Goal: Task Accomplishment & Management: Use online tool/utility

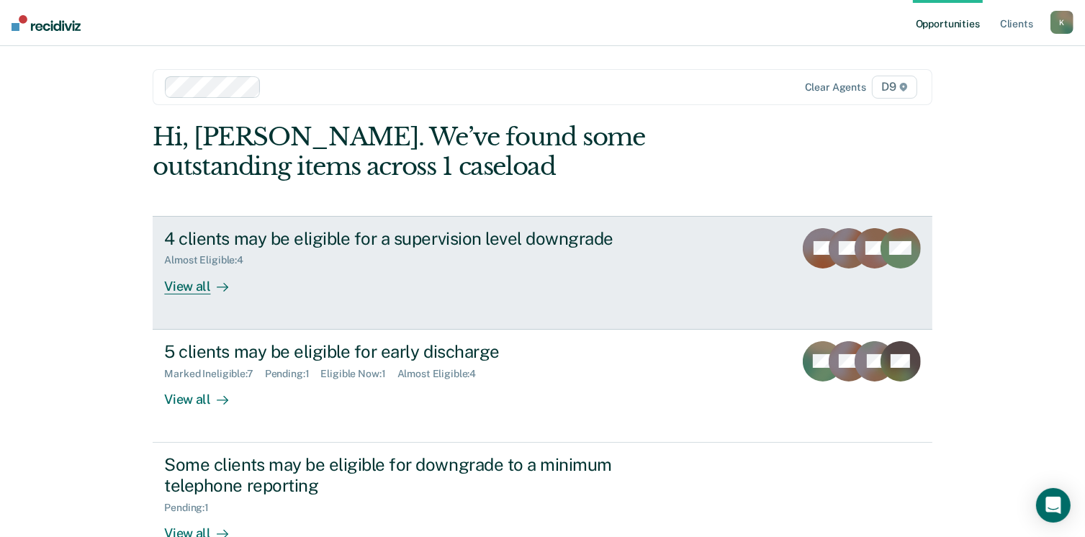
click at [190, 286] on div "View all" at bounding box center [204, 280] width 81 height 28
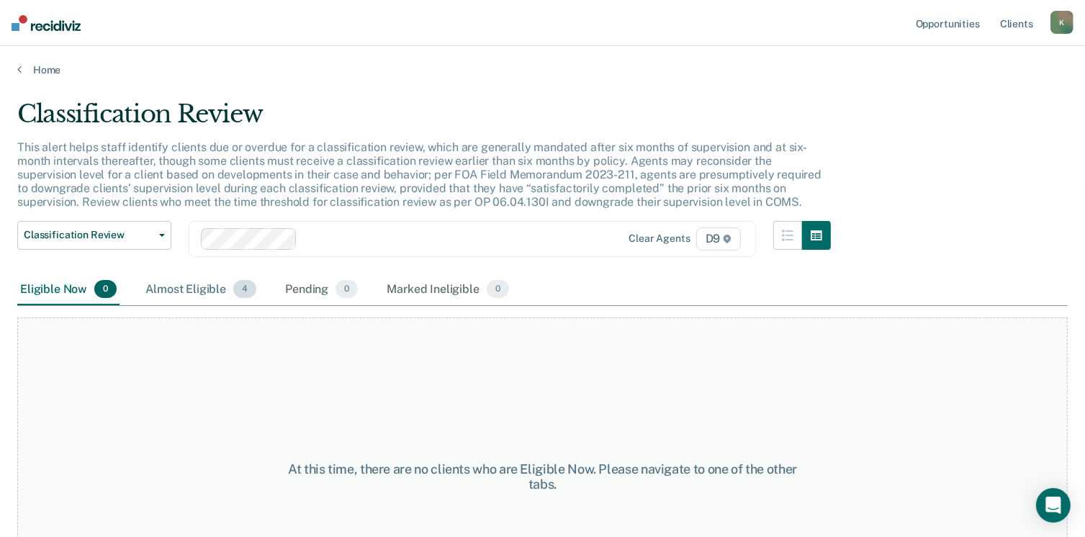
click at [186, 288] on div "Almost Eligible 4" at bounding box center [201, 290] width 117 height 32
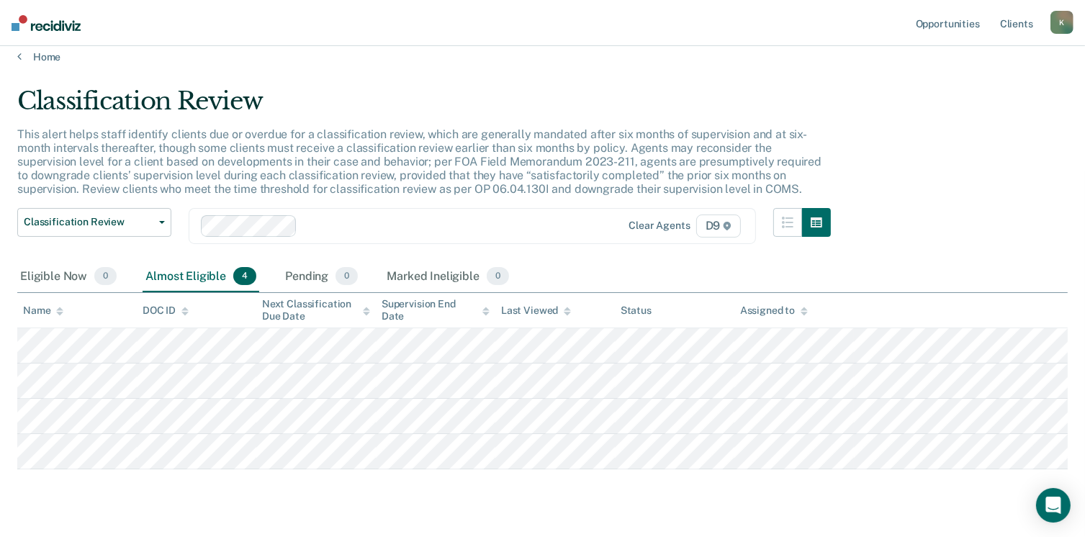
scroll to position [12, 0]
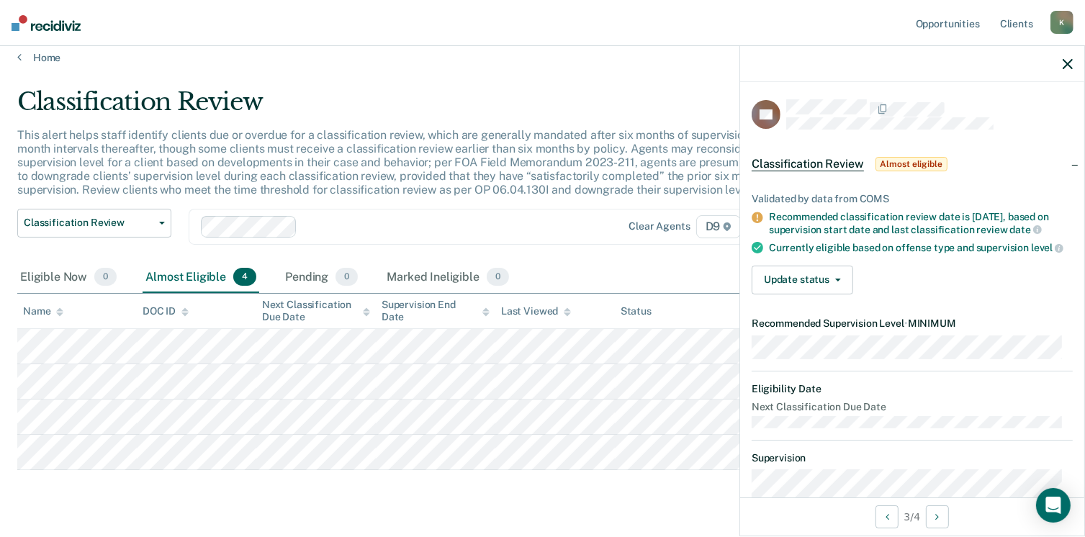
click at [1068, 60] on icon "button" at bounding box center [1067, 64] width 10 height 10
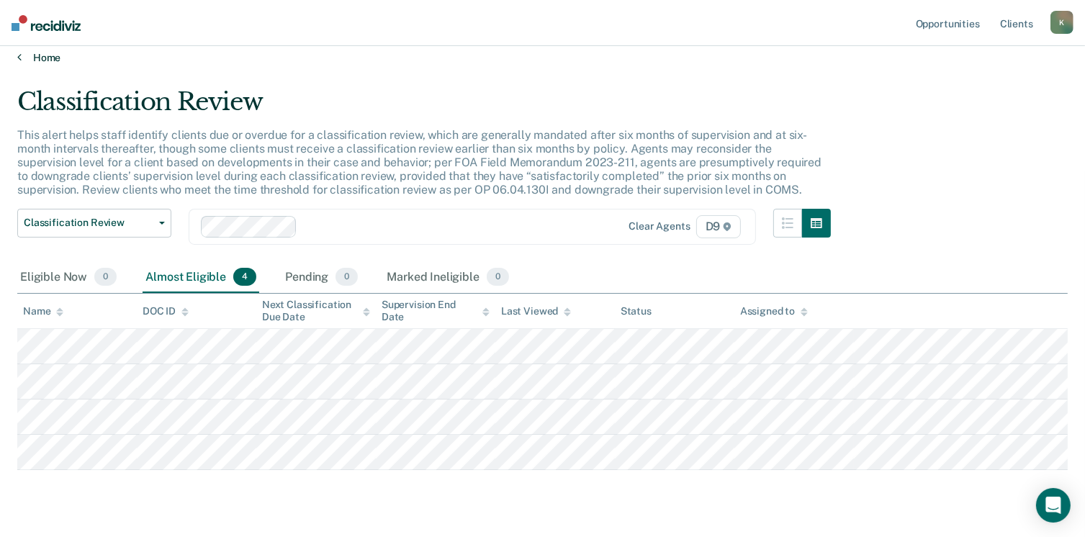
click at [45, 52] on link "Home" at bounding box center [542, 57] width 1050 height 13
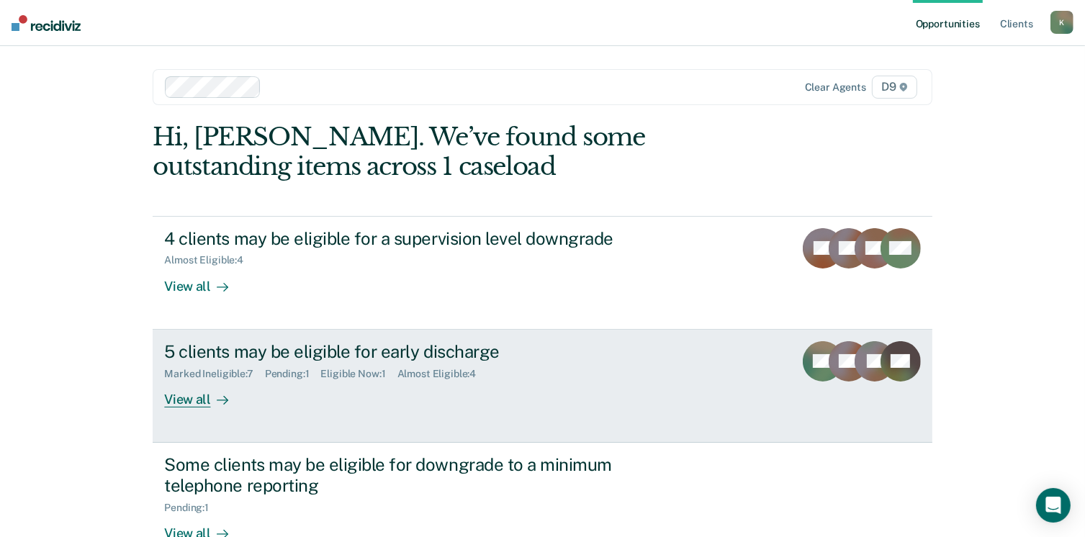
click at [186, 401] on div "View all" at bounding box center [204, 393] width 81 height 28
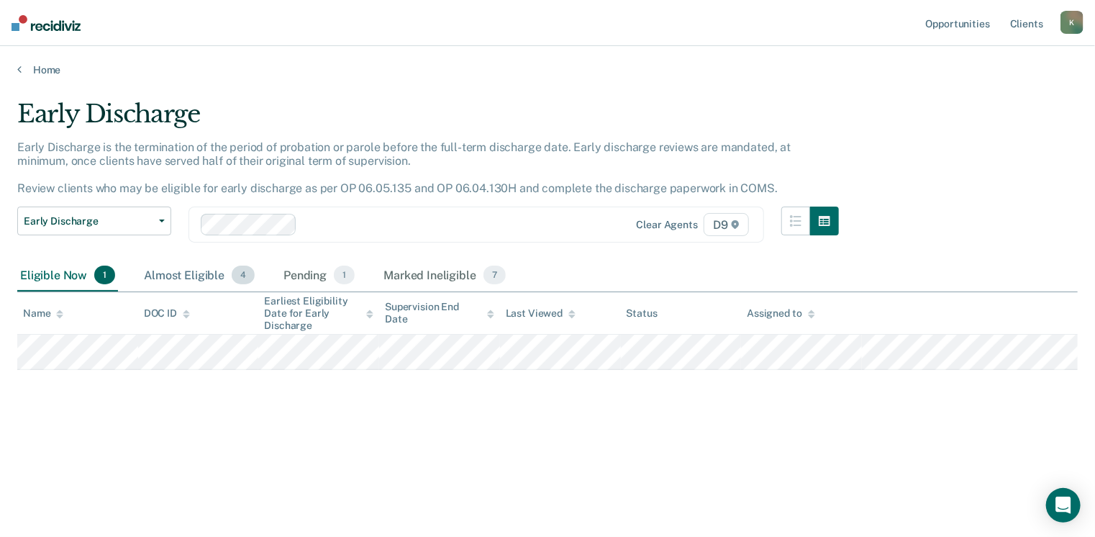
click at [169, 271] on div "Almost Eligible 4" at bounding box center [199, 276] width 117 height 32
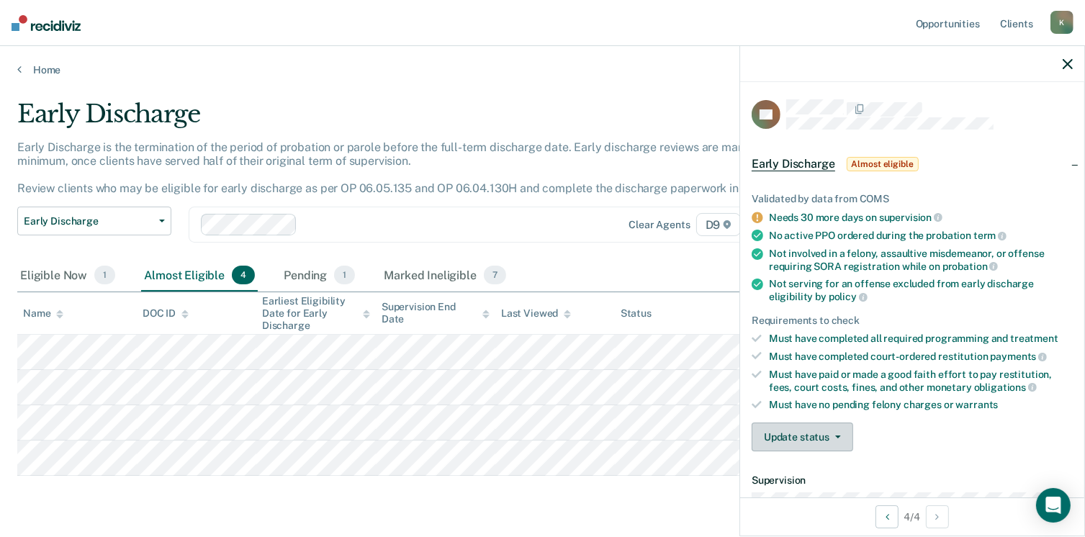
click at [818, 435] on button "Update status" at bounding box center [801, 436] width 101 height 29
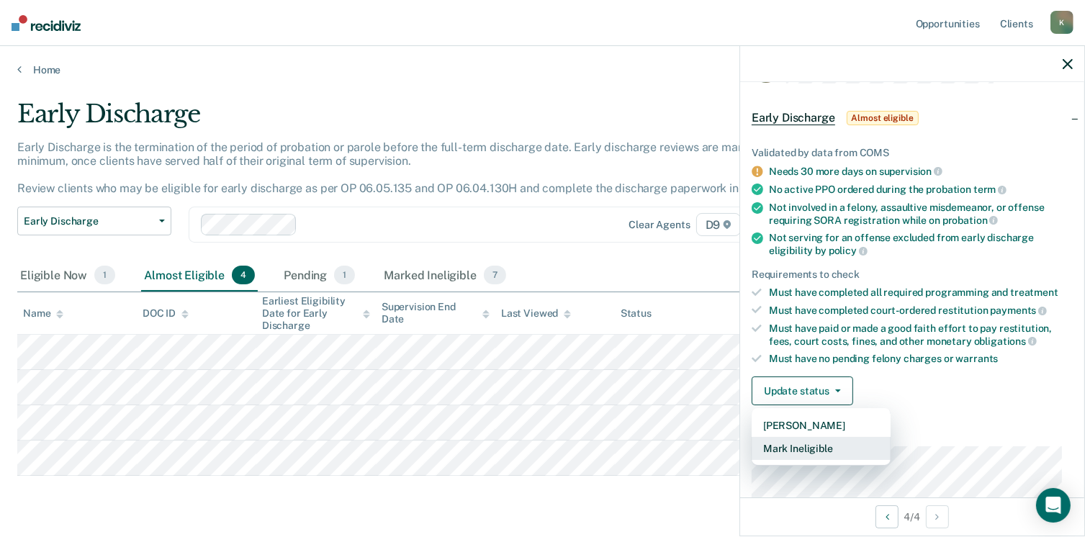
scroll to position [46, 0]
click at [813, 446] on button "Mark Ineligible" at bounding box center [820, 448] width 139 height 23
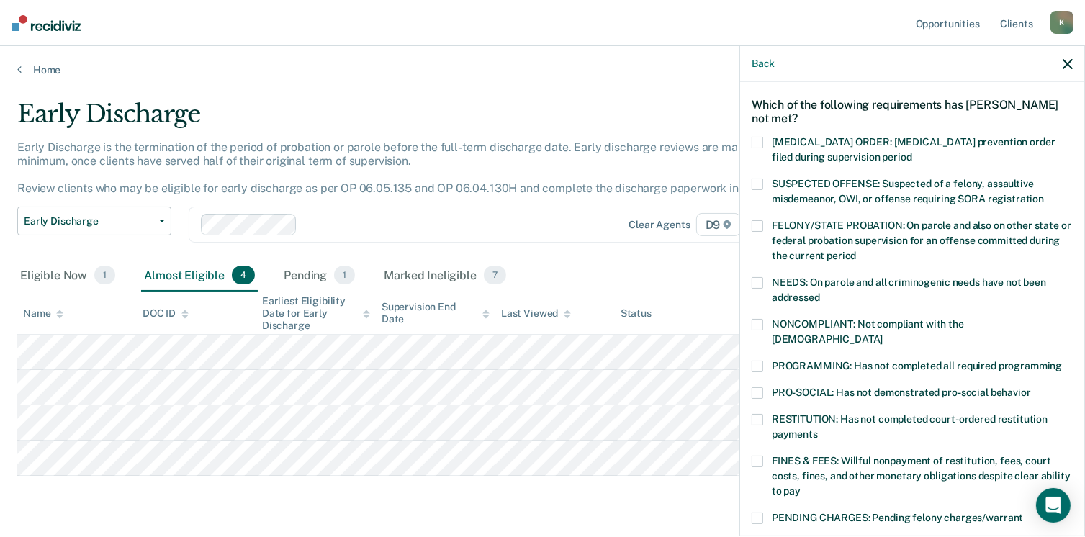
scroll to position [52, 0]
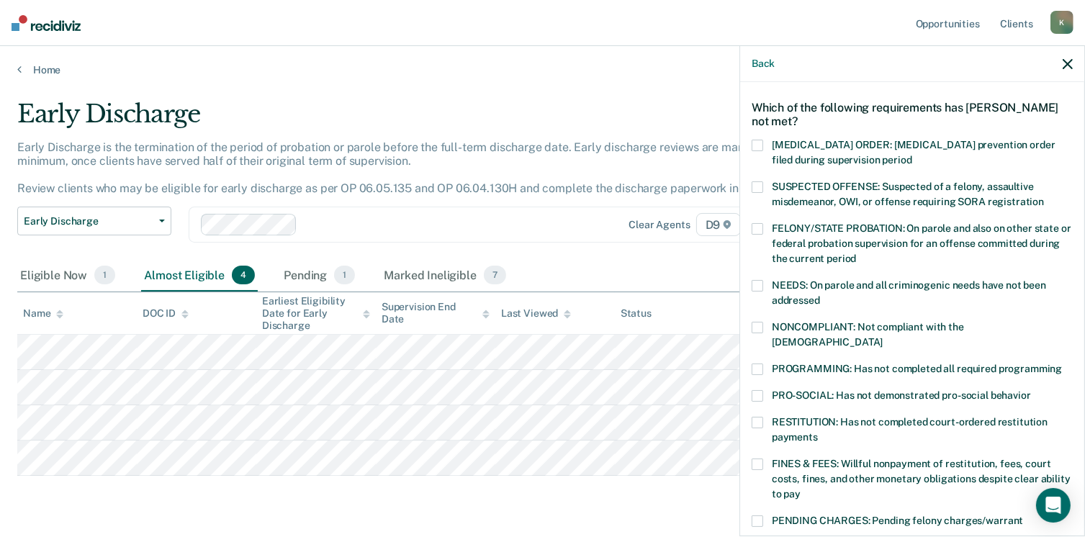
click at [764, 184] on label "SUSPECTED OFFENSE: Suspected of a felony, assaultive misdemeanor, OWI, or offen…" at bounding box center [911, 196] width 321 height 30
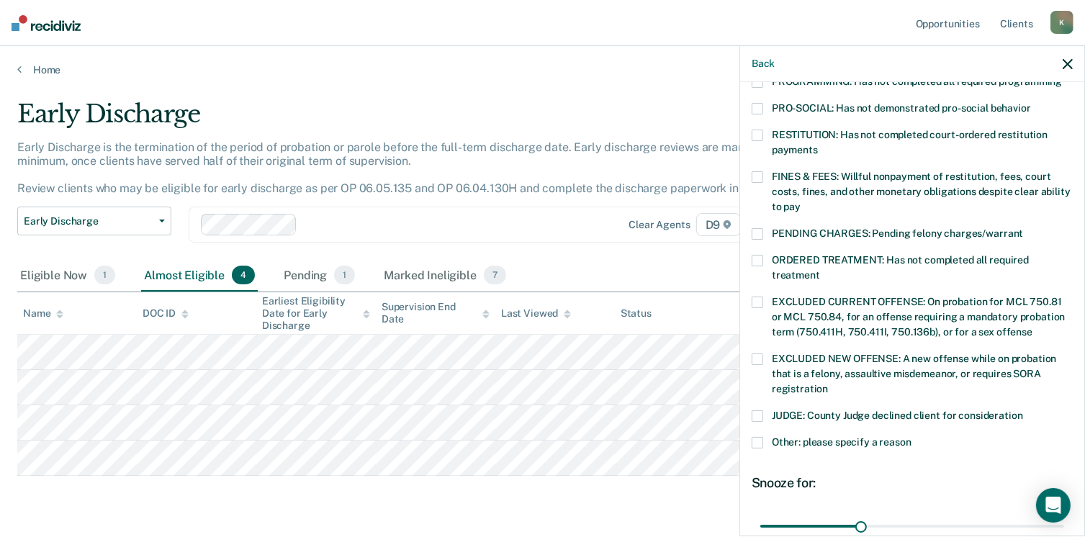
scroll to position [340, 0]
drag, startPoint x: 858, startPoint y: 511, endPoint x: 1088, endPoint y: 517, distance: 230.4
type input "90"
click at [1064, 517] on input "range" at bounding box center [912, 525] width 304 height 25
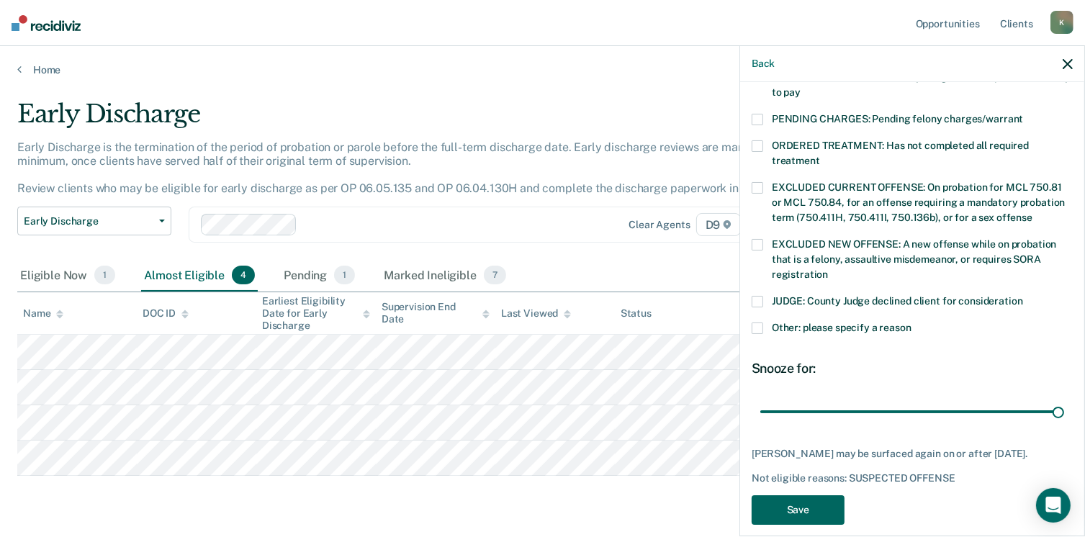
click at [795, 495] on button "Save" at bounding box center [797, 510] width 93 height 30
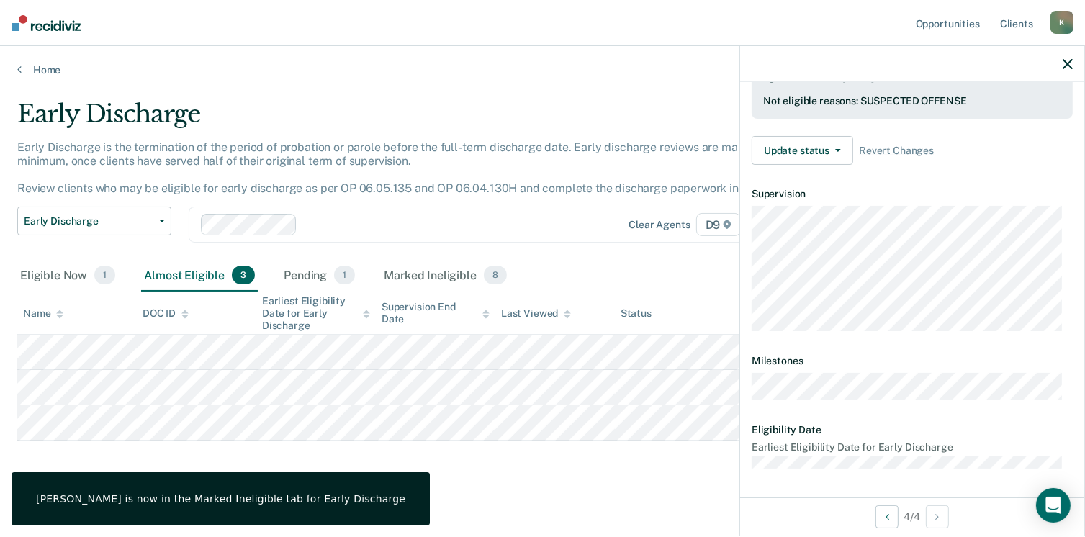
scroll to position [387, 0]
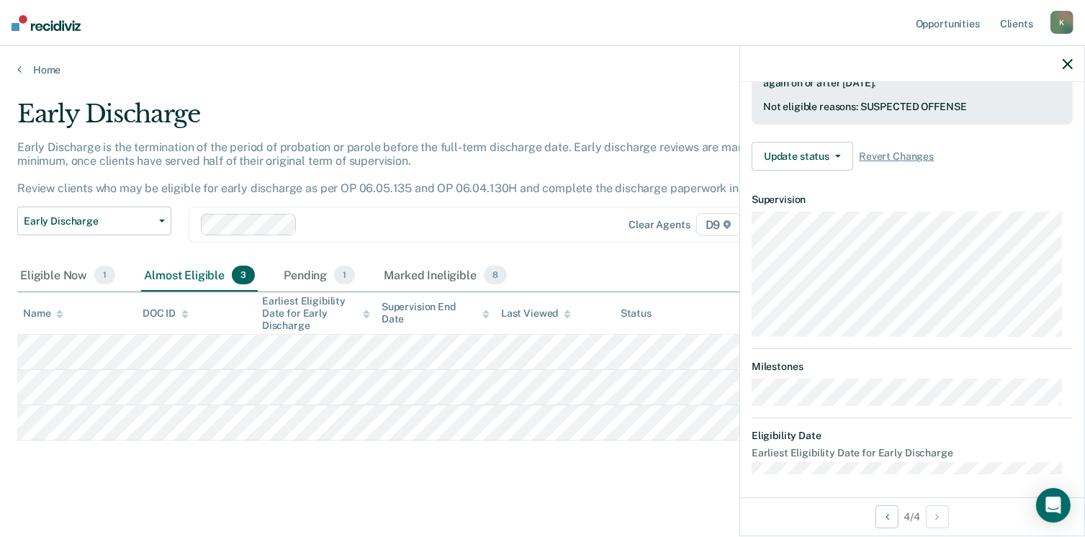
click at [469, 507] on main "Early Discharge Early Discharge is the termination of the period of probation o…" at bounding box center [542, 307] width 1085 height 463
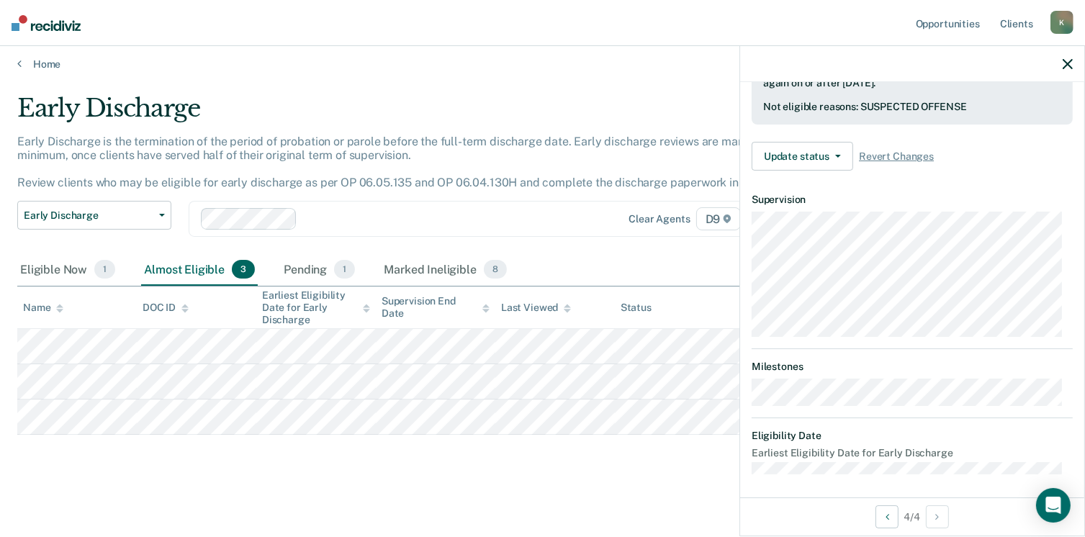
click at [1069, 65] on icon "button" at bounding box center [1067, 64] width 10 height 10
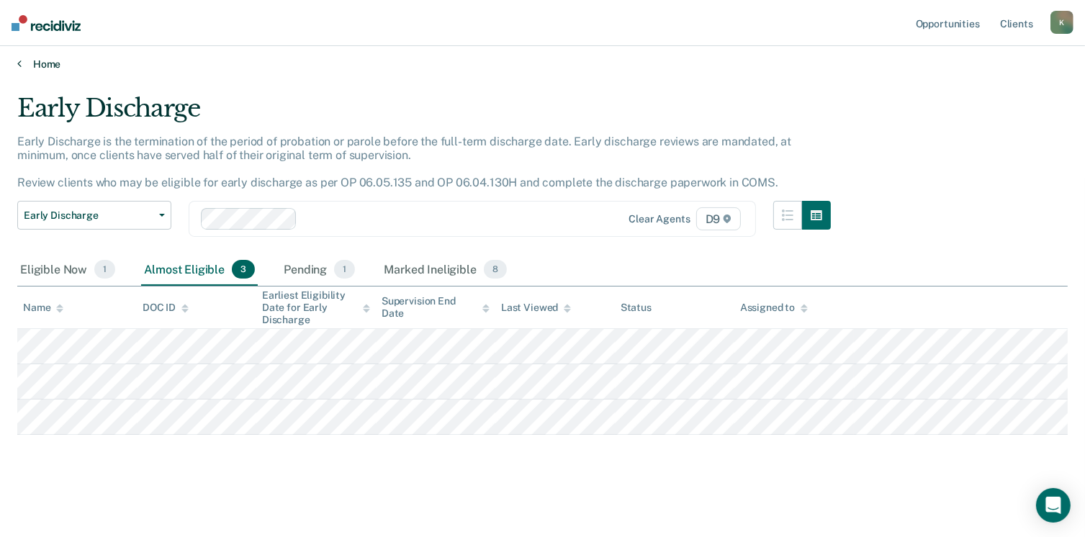
click at [46, 65] on link "Home" at bounding box center [542, 64] width 1050 height 13
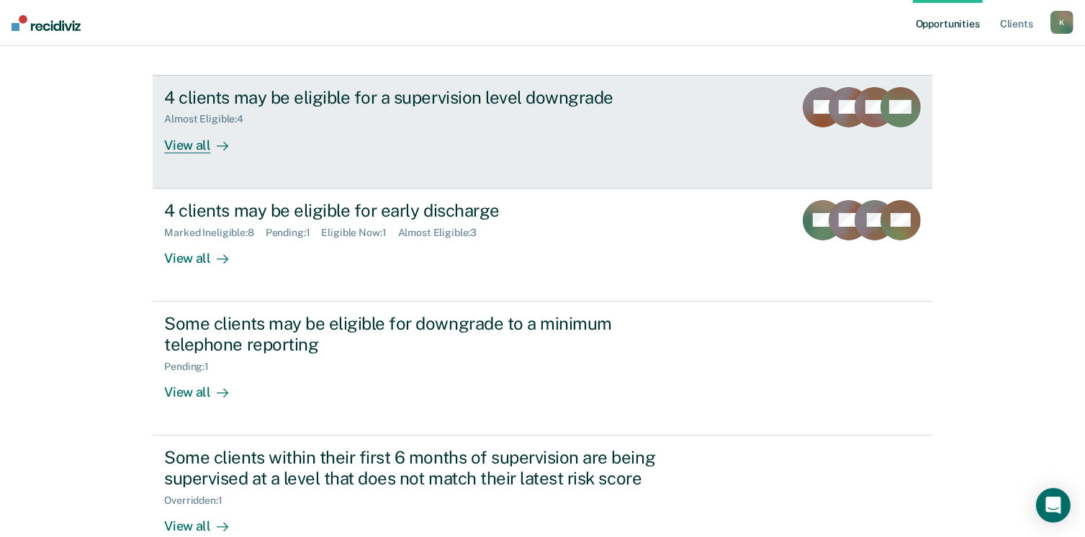
scroll to position [230, 0]
